Goal: Information Seeking & Learning: Learn about a topic

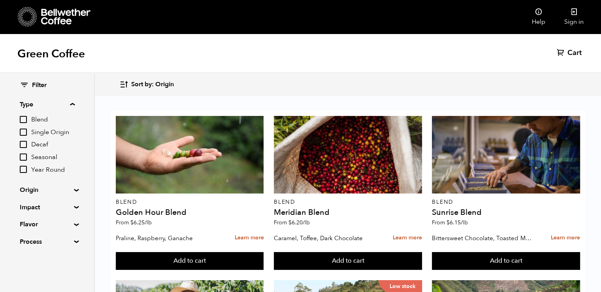
scroll to position [643, 0]
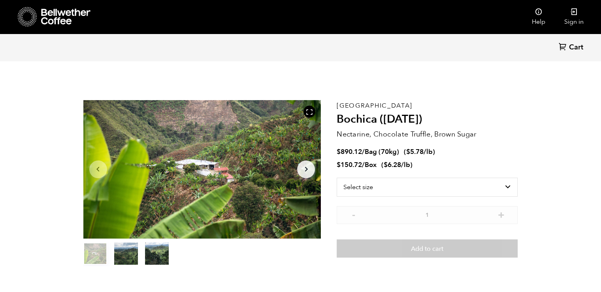
scroll to position [343, 421]
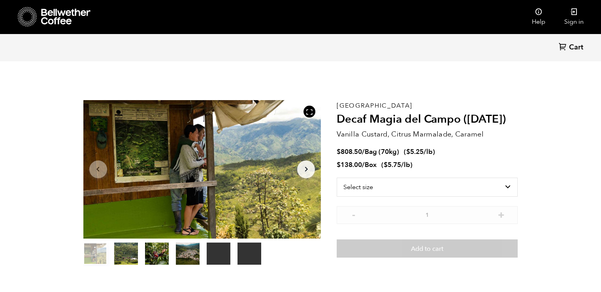
scroll to position [343, 421]
click at [360, 105] on p "Colombia" at bounding box center [427, 105] width 181 height 0
click at [390, 127] on div "Colombia Decaf Magia del Campo (MAR 25) Vanilla Custard, Citrus Marmalade, Cara…" at bounding box center [427, 183] width 181 height 166
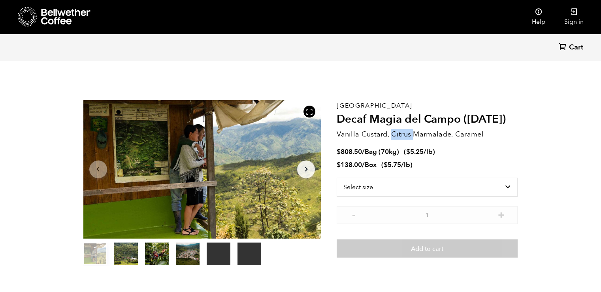
click at [390, 127] on div "Colombia Decaf Magia del Campo (MAR 25) Vanilla Custard, Citrus Marmalade, Cara…" at bounding box center [427, 183] width 181 height 166
click at [440, 119] on h2 "Decaf Magia del Campo (MAR 25)" at bounding box center [427, 119] width 181 height 13
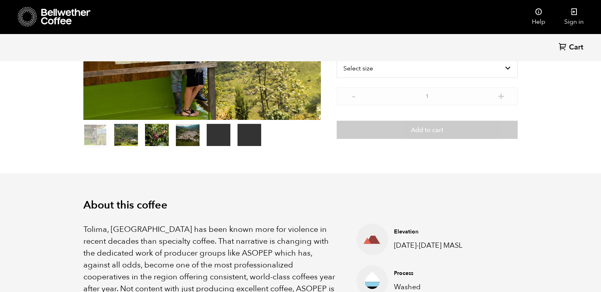
scroll to position [0, 0]
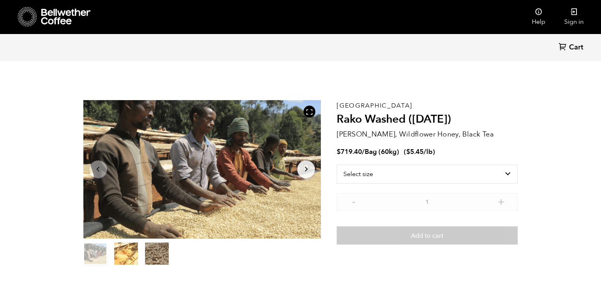
scroll to position [343, 421]
click at [385, 171] on select "Select size Bag (60kg) (132 lbs)" at bounding box center [427, 173] width 181 height 19
click at [392, 119] on h2 "Rako Washed ([DATE])" at bounding box center [427, 119] width 181 height 13
click at [369, 171] on select "Select size Bag (60kg) (132 lbs)" at bounding box center [427, 173] width 181 height 19
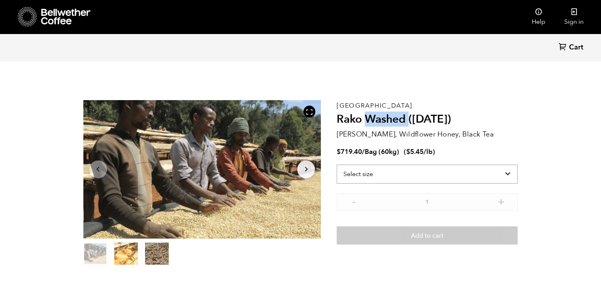
select select "bag-3"
click at [337, 164] on select "Select size Bag (60kg) (132 lbs)" at bounding box center [427, 173] width 181 height 19
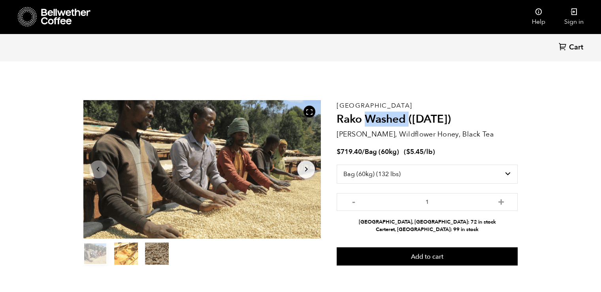
click at [312, 167] on button "Arrow Right" at bounding box center [306, 169] width 18 height 18
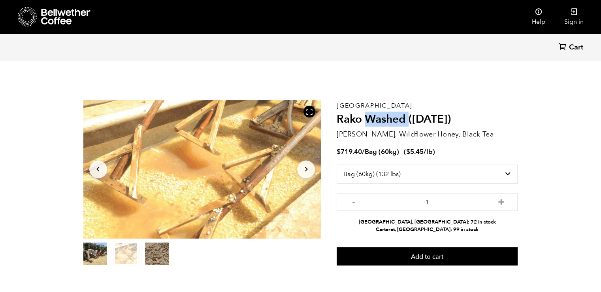
click at [309, 167] on icon "Arrow Right" at bounding box center [305, 168] width 9 height 9
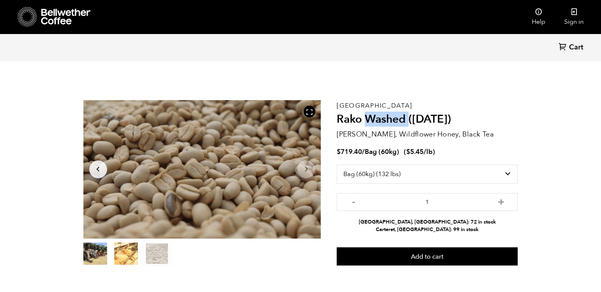
click at [368, 125] on h2 "Rako Washed ([DATE])" at bounding box center [427, 119] width 181 height 13
click at [389, 122] on h2 "Rako Washed ([DATE])" at bounding box center [427, 119] width 181 height 13
click at [390, 123] on h2 "Rako Washed ([DATE])" at bounding box center [427, 119] width 181 height 13
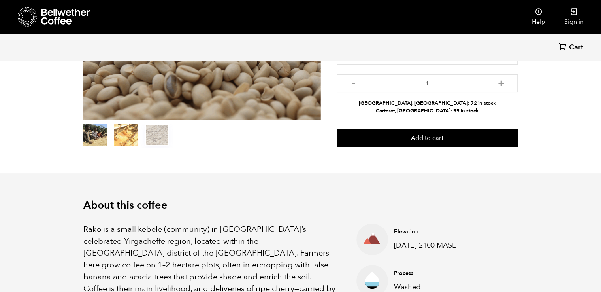
scroll to position [0, 0]
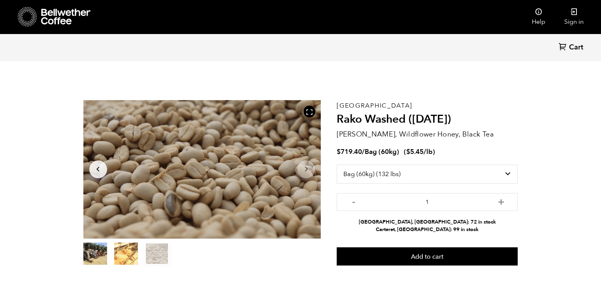
click at [379, 150] on span "Bag (60kg)" at bounding box center [382, 151] width 34 height 9
click at [345, 105] on p "[GEOGRAPHIC_DATA]" at bounding box center [427, 105] width 181 height 0
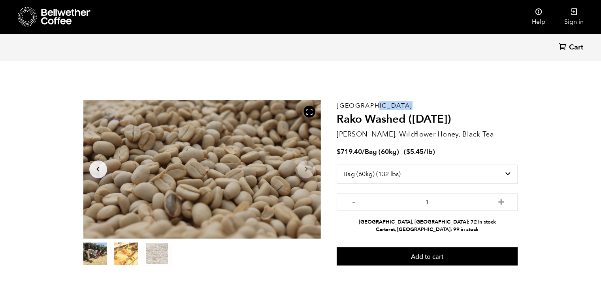
click at [345, 105] on p "[GEOGRAPHIC_DATA]" at bounding box center [427, 105] width 181 height 0
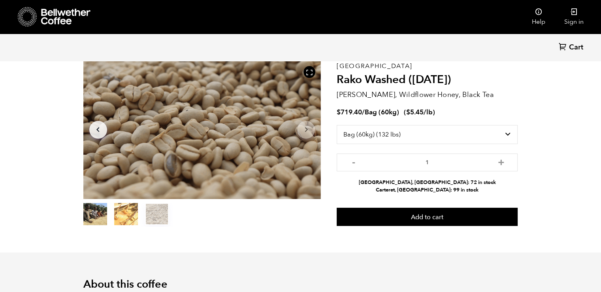
click at [371, 96] on p "[PERSON_NAME], Wildflower Honey, Black Tea" at bounding box center [427, 94] width 181 height 11
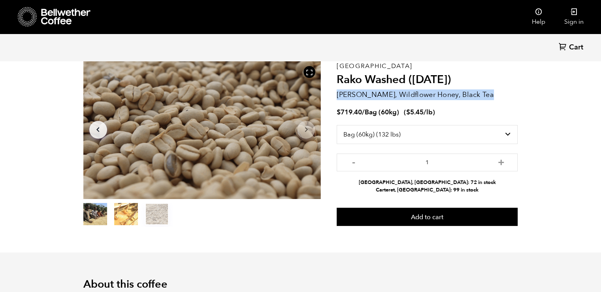
click at [371, 96] on p "[PERSON_NAME], Wildflower Honey, Black Tea" at bounding box center [427, 94] width 181 height 11
click at [413, 94] on p "[PERSON_NAME], Wildflower Honey, Black Tea" at bounding box center [427, 94] width 181 height 11
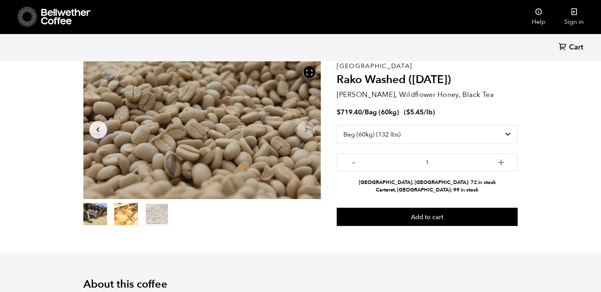
scroll to position [0, 0]
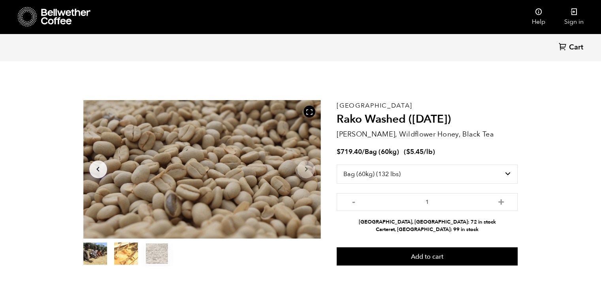
click at [71, 15] on icon at bounding box center [65, 17] width 49 height 16
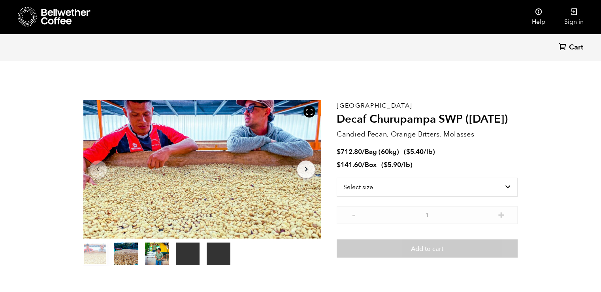
scroll to position [343, 421]
click at [397, 190] on select "Select size Bag (60kg) (132 lbs) Box (24 lbs)" at bounding box center [427, 186] width 181 height 19
drag, startPoint x: 372, startPoint y: 130, endPoint x: 356, endPoint y: 113, distance: 22.4
click at [372, 130] on p "Candied Pecan, Orange Bitters, Molasses" at bounding box center [427, 134] width 181 height 11
click at [395, 188] on select "Select size Bag (60kg) (132 lbs) Box (24 lbs)" at bounding box center [427, 186] width 181 height 19
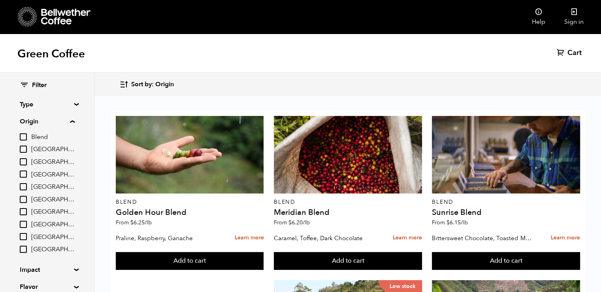
scroll to position [558, 0]
drag, startPoint x: 247, startPoint y: 181, endPoint x: 270, endPoint y: 205, distance: 33.5
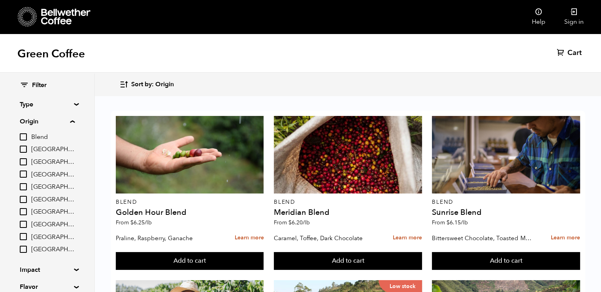
scroll to position [474, 0]
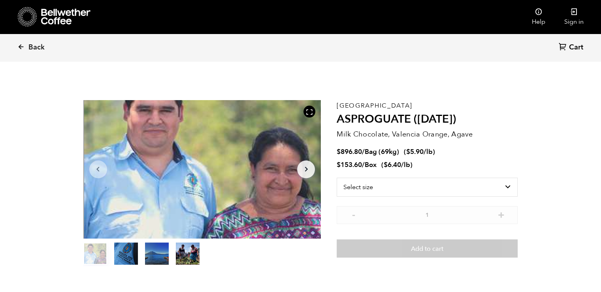
scroll to position [343, 421]
click at [375, 122] on h2 "ASPROGUATE ([DATE])" at bounding box center [427, 119] width 181 height 13
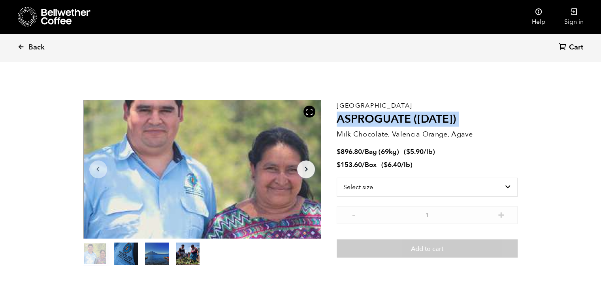
click at [375, 122] on h2 "ASPROGUATE ([DATE])" at bounding box center [427, 119] width 181 height 13
click at [394, 186] on select "Select size Bag (69kg) (152 lbs) Box (24 lbs)" at bounding box center [427, 186] width 181 height 19
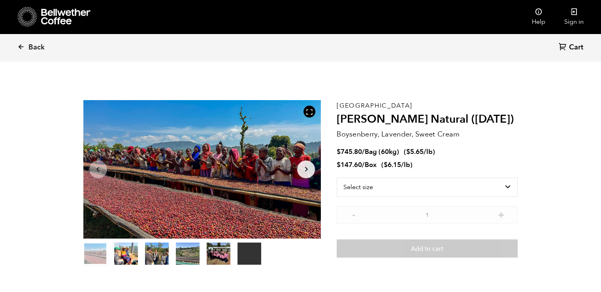
scroll to position [343, 421]
click at [399, 120] on h2 "Shanta Golba Natural (OCT 24)" at bounding box center [427, 119] width 181 height 13
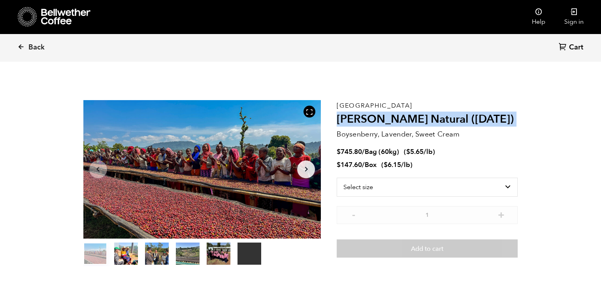
click at [399, 120] on h2 "Shanta Golba Natural (OCT 24)" at bounding box center [427, 119] width 181 height 13
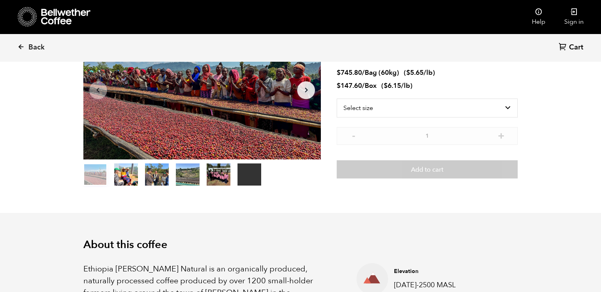
scroll to position [0, 0]
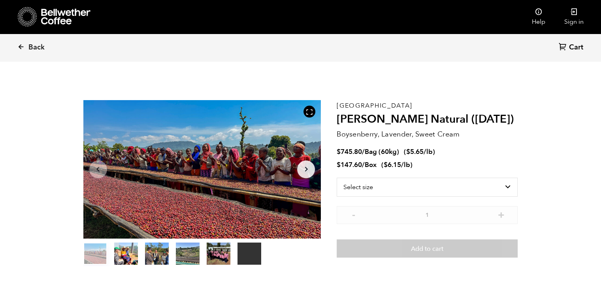
click at [428, 133] on p "Boysenberry, Lavender, Sweet Cream" at bounding box center [427, 134] width 181 height 11
click at [376, 132] on p "Boysenberry, Lavender, Sweet Cream" at bounding box center [427, 134] width 181 height 11
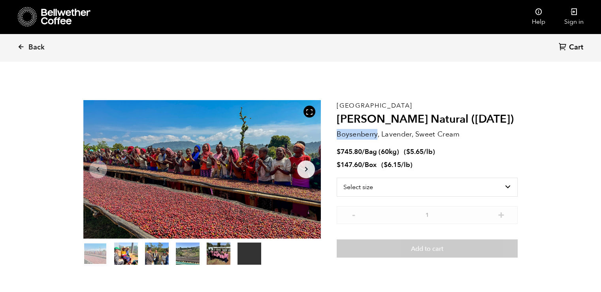
click at [376, 132] on p "Boysenberry, Lavender, Sweet Cream" at bounding box center [427, 134] width 181 height 11
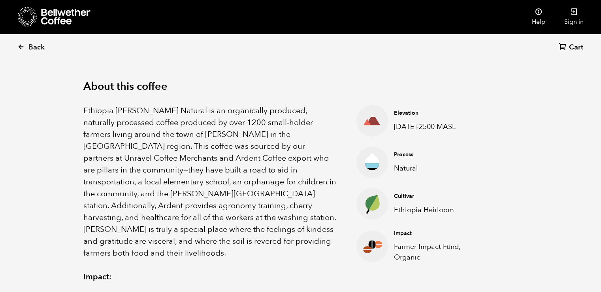
scroll to position [198, 0]
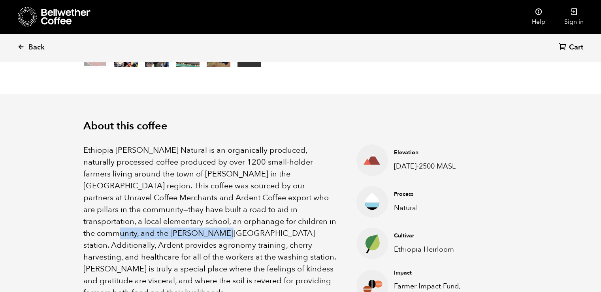
drag, startPoint x: 209, startPoint y: 219, endPoint x: 316, endPoint y: 221, distance: 106.3
click at [316, 221] on p "Ethiopia Shanta Golba Natural is an organically produced, naturally processed c…" at bounding box center [210, 221] width 254 height 154
copy p "Shanta Golba washing station"
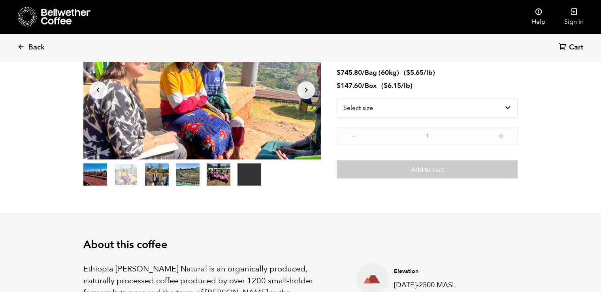
scroll to position [40, 0]
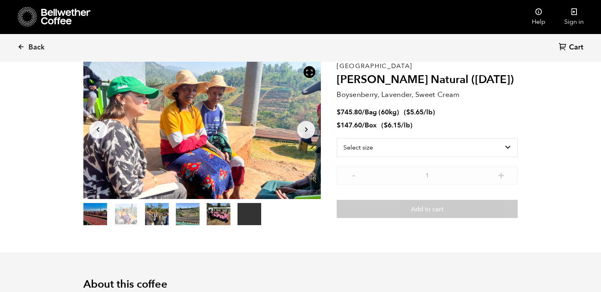
click at [365, 94] on p "Boysenberry, Lavender, Sweet Cream" at bounding box center [427, 94] width 181 height 11
copy p "Boysenberry"
